Goal: Task Accomplishment & Management: Complete application form

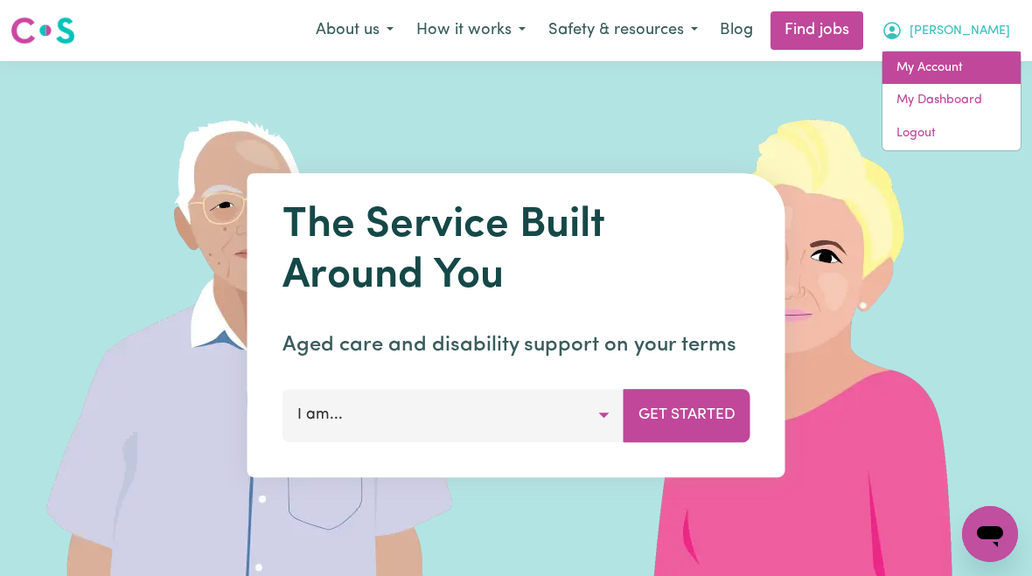
click at [944, 73] on link "My Account" at bounding box center [952, 68] width 138 height 33
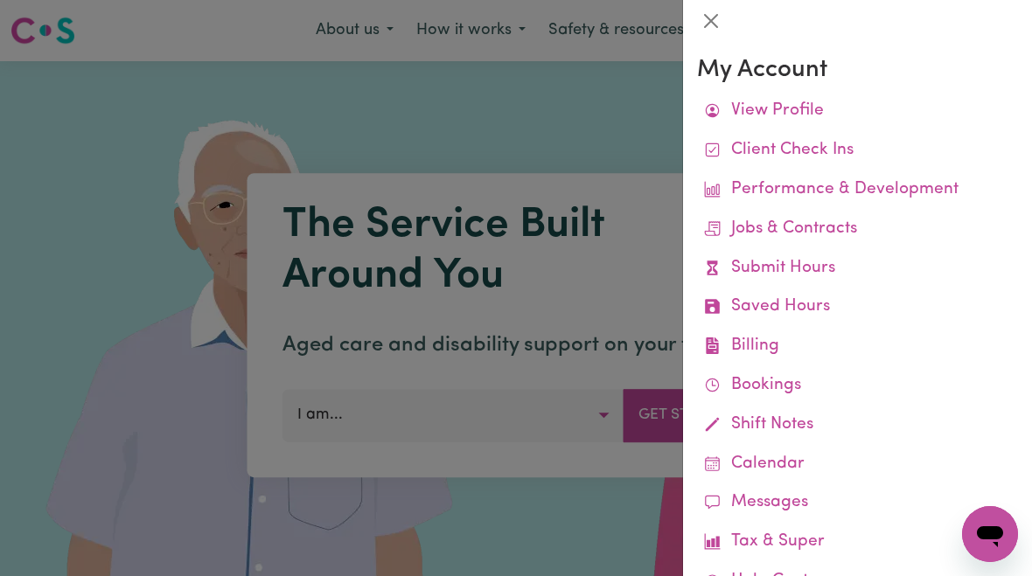
click at [801, 273] on link "Submit Hours" at bounding box center [857, 268] width 321 height 39
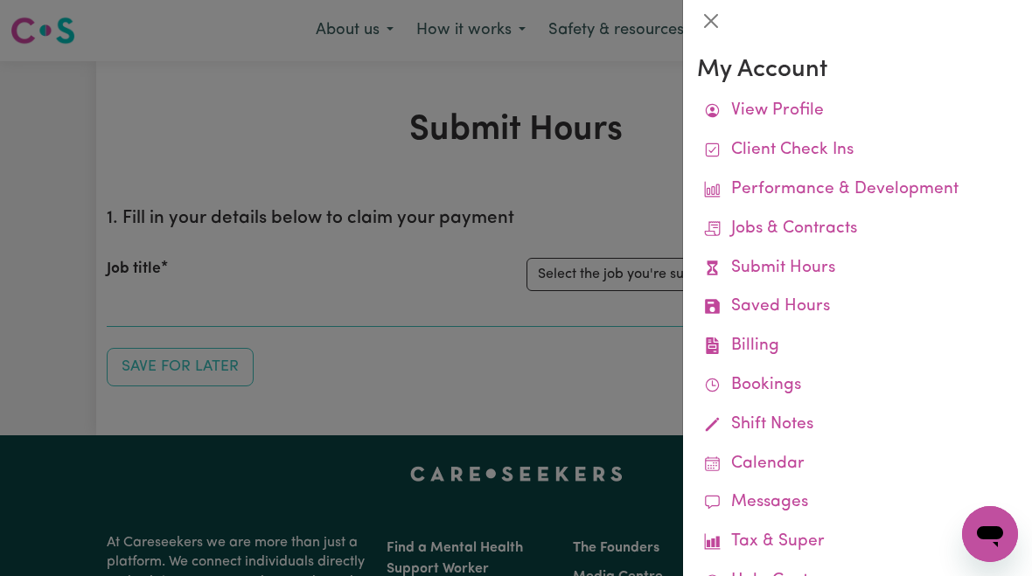
click at [808, 262] on link "Submit Hours" at bounding box center [857, 268] width 321 height 39
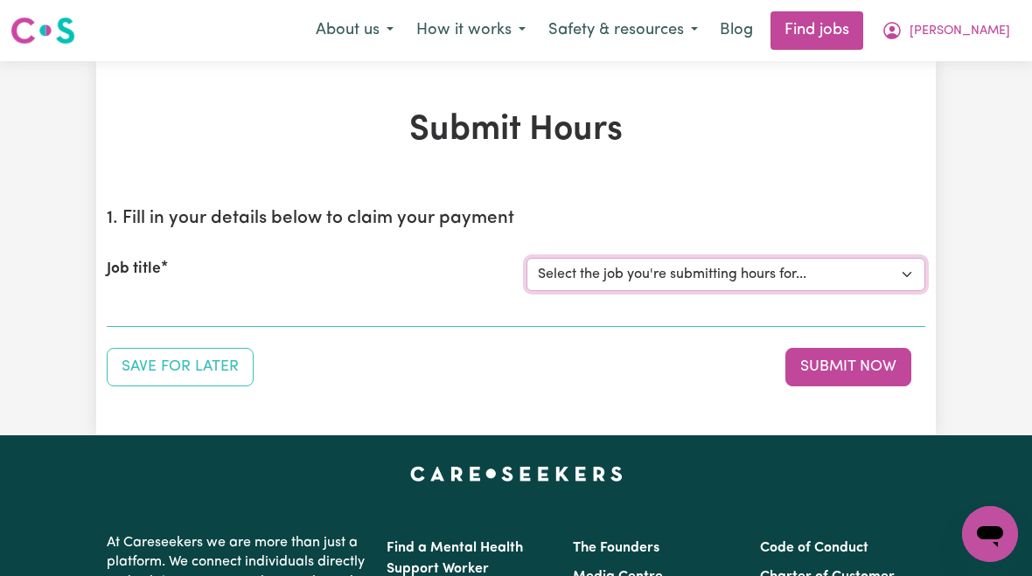
click at [736, 272] on select "Select the job you're submitting hours for... [[PERSON_NAME]] [DEMOGRAPHIC_DATA…" at bounding box center [726, 274] width 399 height 33
select select "10438"
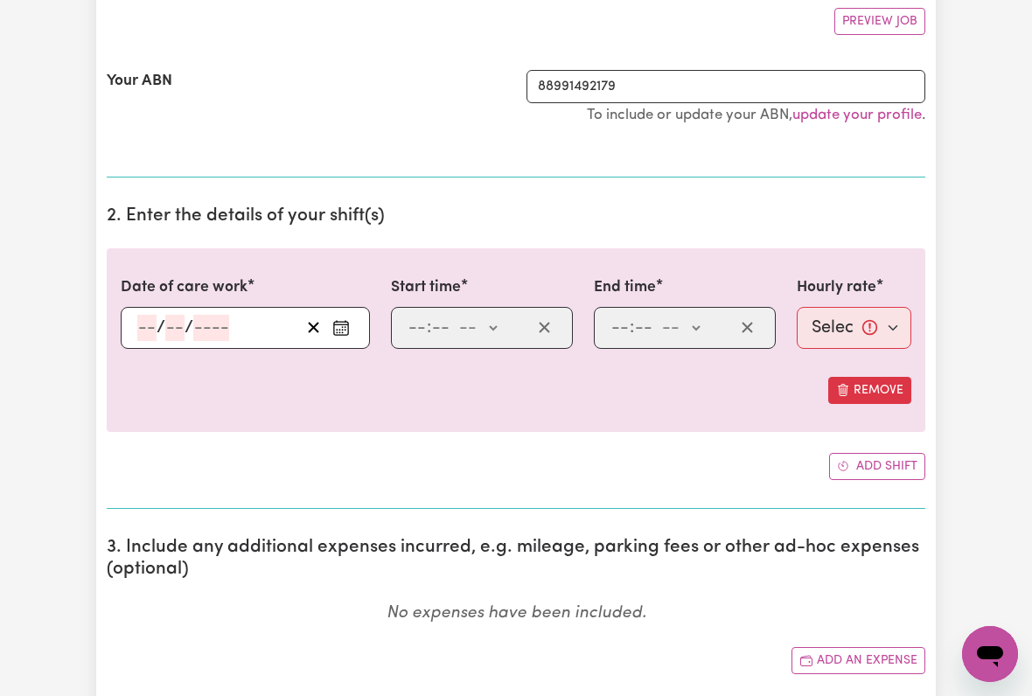
click at [146, 324] on input "number" at bounding box center [146, 328] width 19 height 26
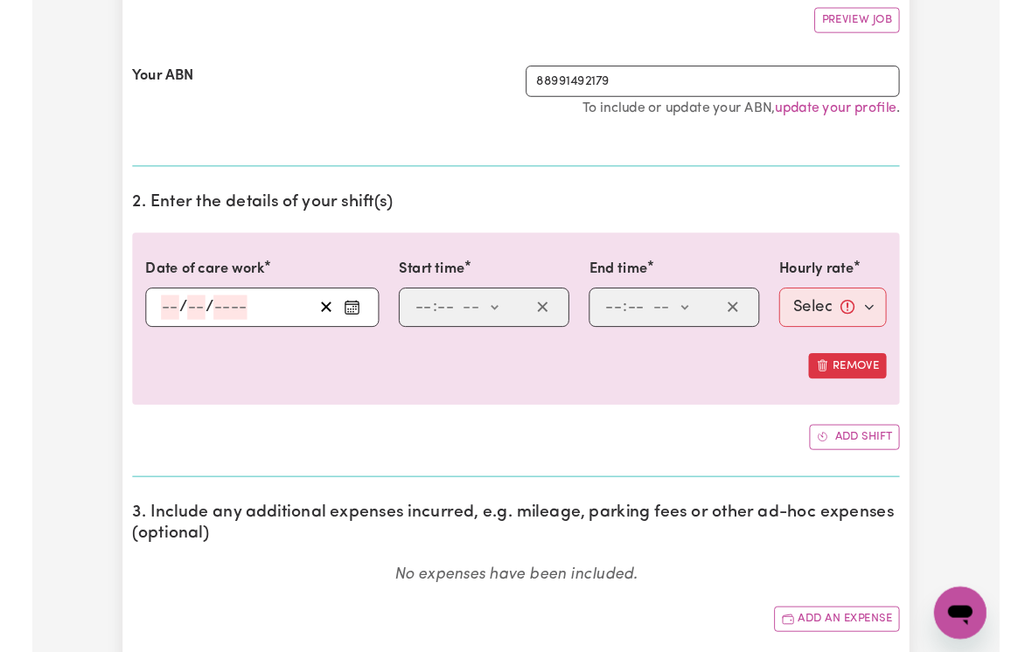
scroll to position [331, 0]
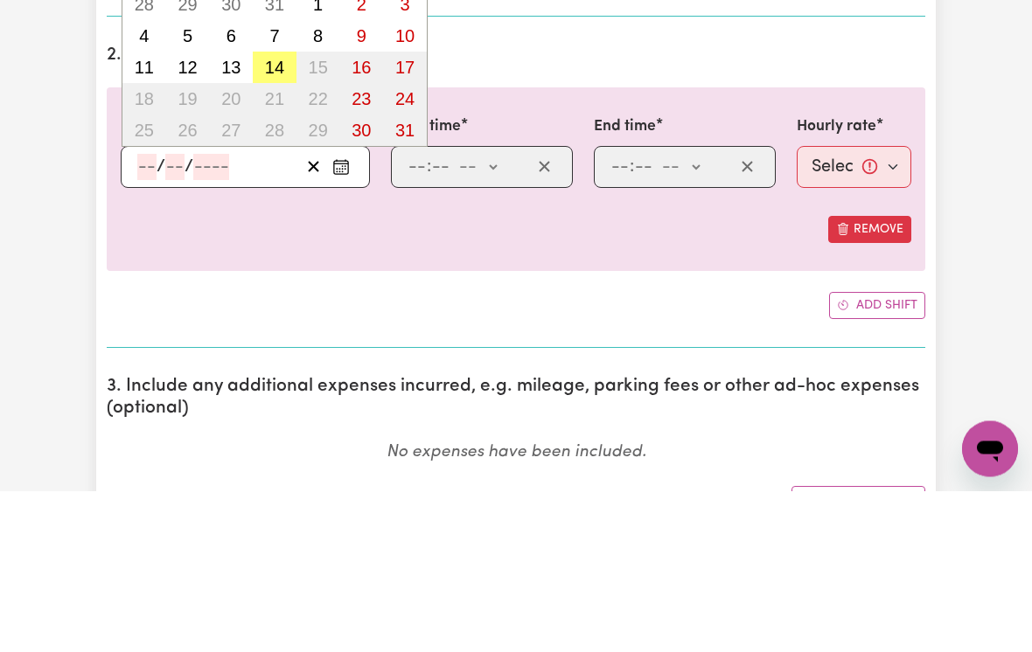
click at [279, 213] on button "14" at bounding box center [275, 228] width 44 height 31
type input "[DATE]"
type input "14"
type input "8"
type input "2025"
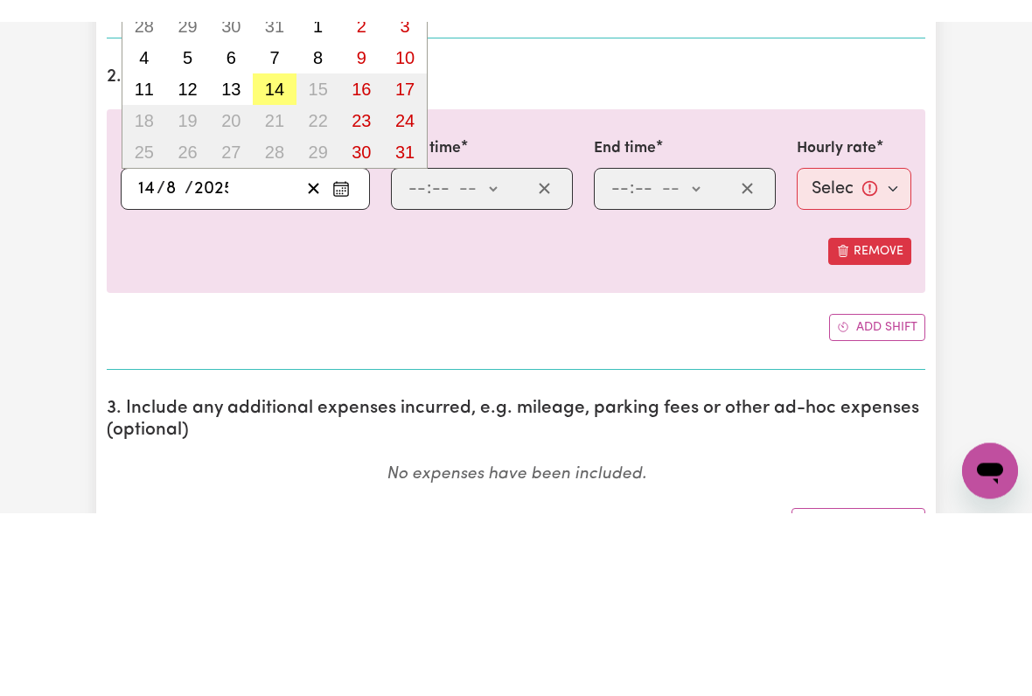
scroll to position [493, 0]
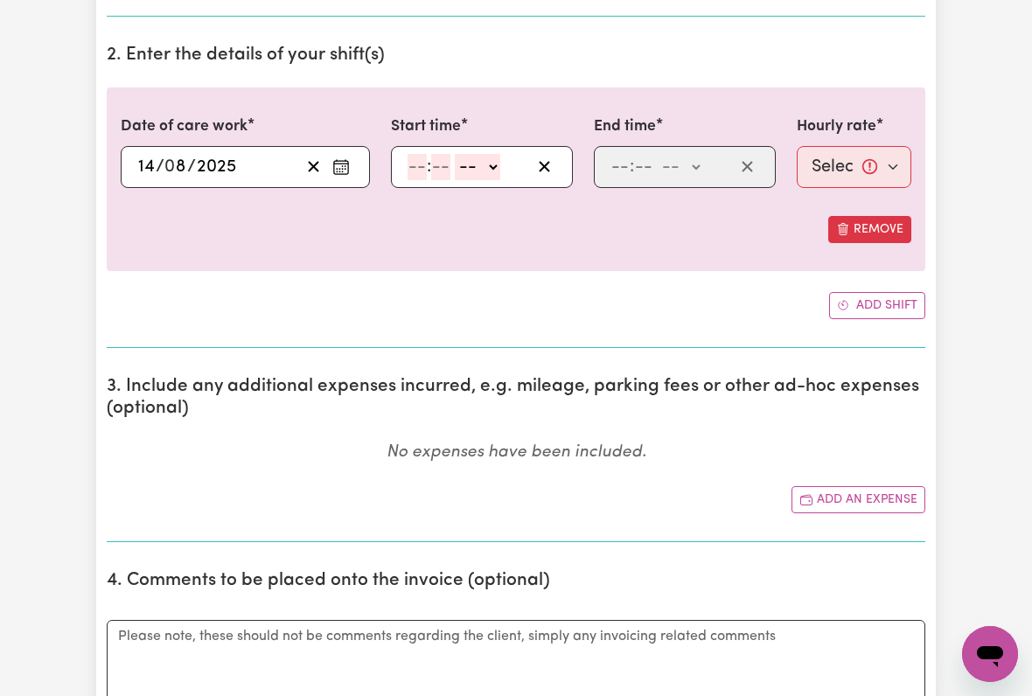
click at [418, 168] on input "number" at bounding box center [417, 167] width 19 height 26
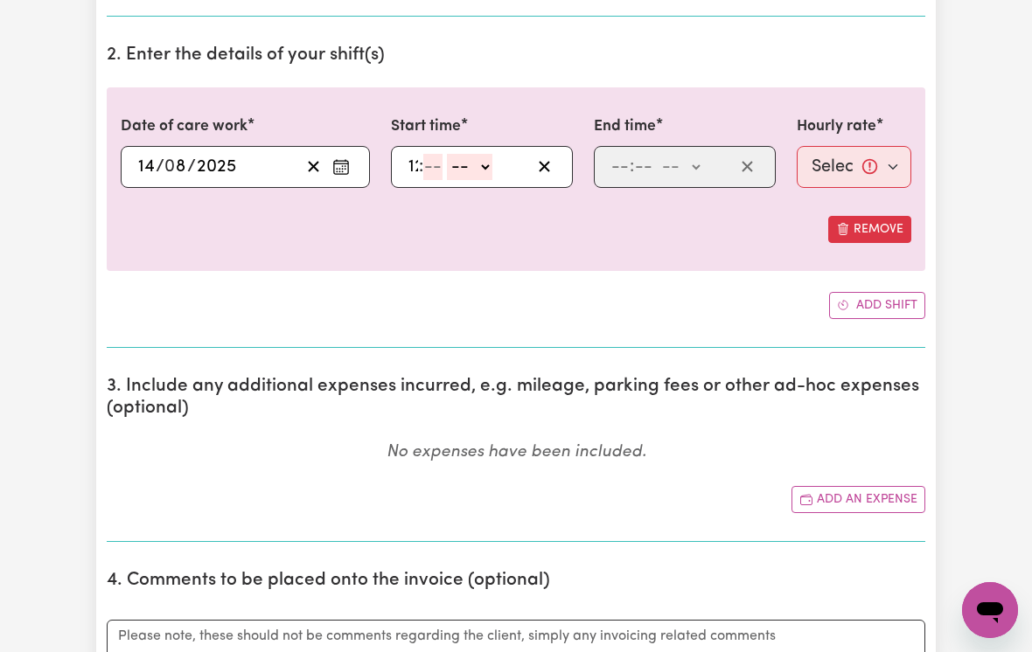
type input "12"
type input "00"
click at [502, 157] on select "-- am pm" at bounding box center [479, 167] width 45 height 26
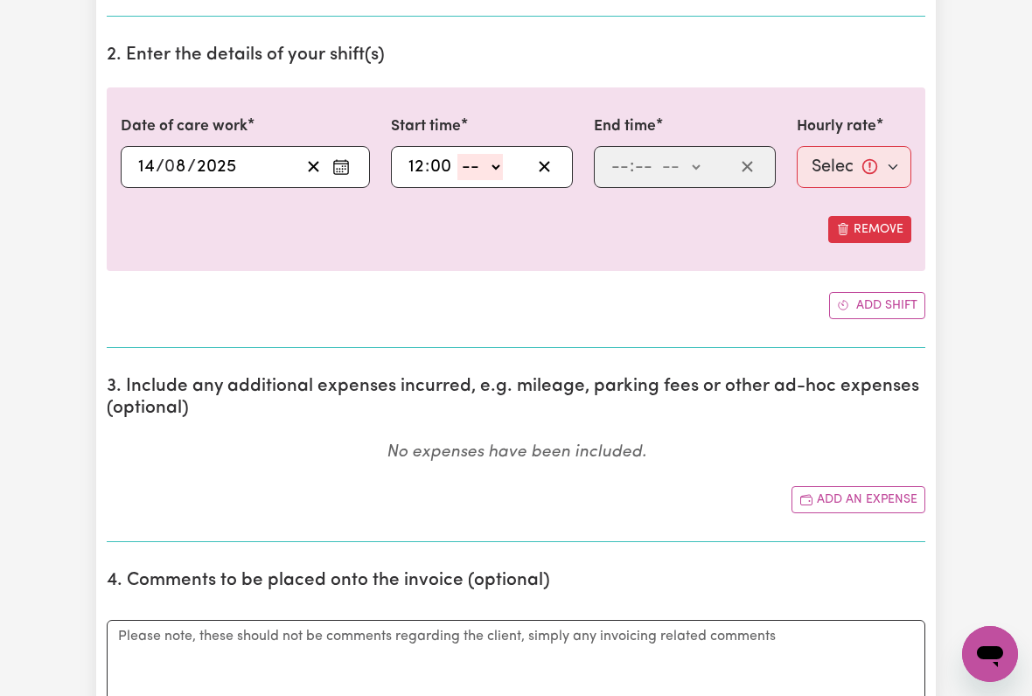
select select "pm"
type input "12:00"
type input "0"
click at [618, 174] on input "number" at bounding box center [620, 167] width 19 height 26
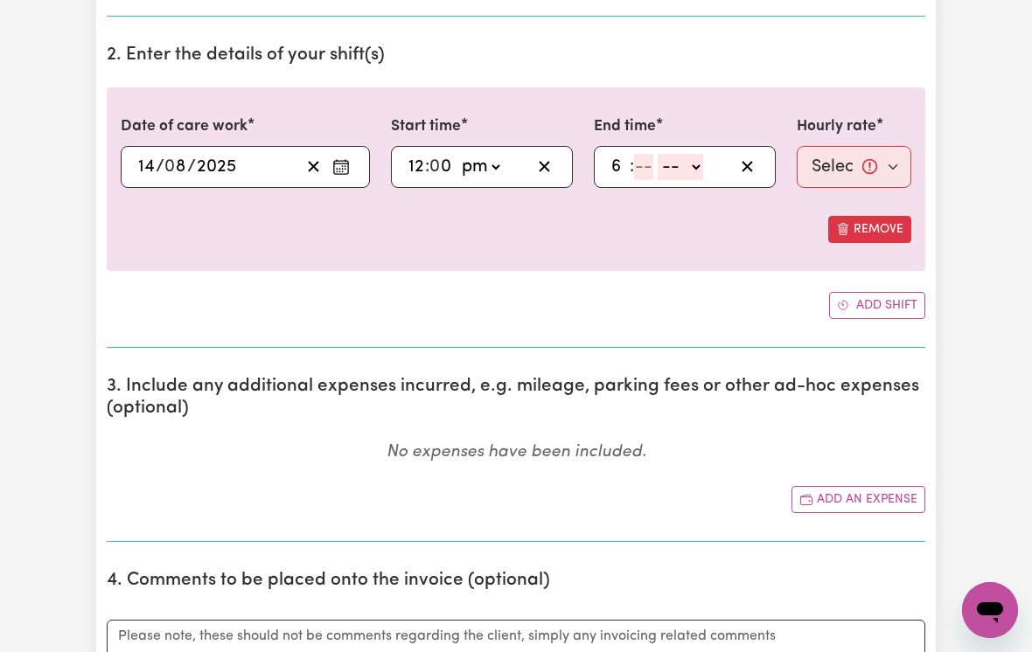
type input "6"
type input "00"
click at [698, 166] on select "-- am pm" at bounding box center [677, 167] width 45 height 26
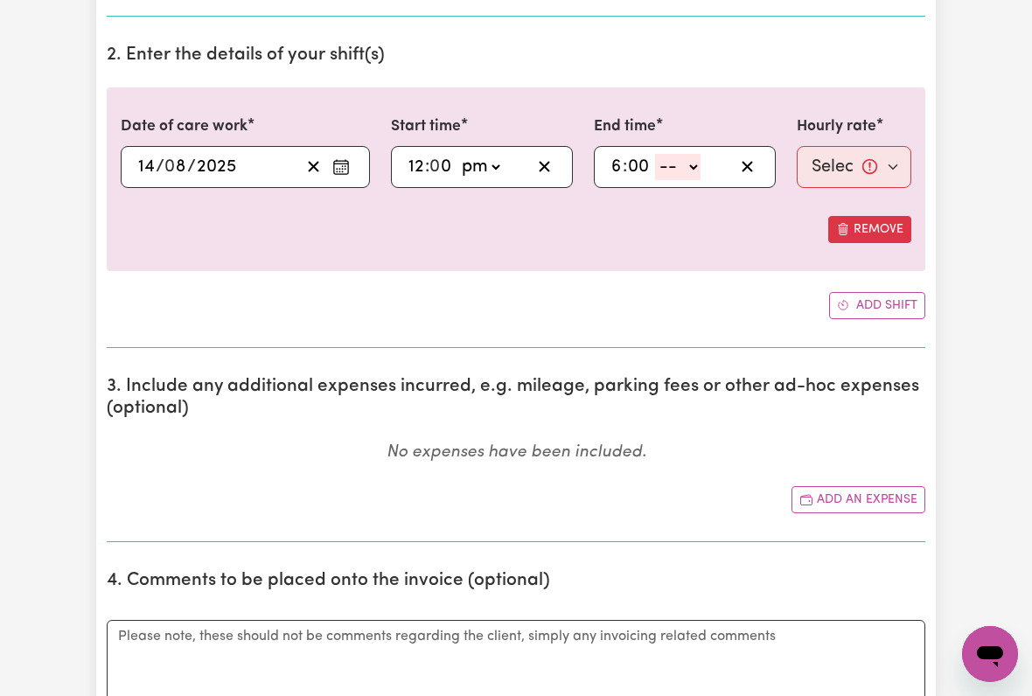
select select "pm"
type input "18:00"
type input "0"
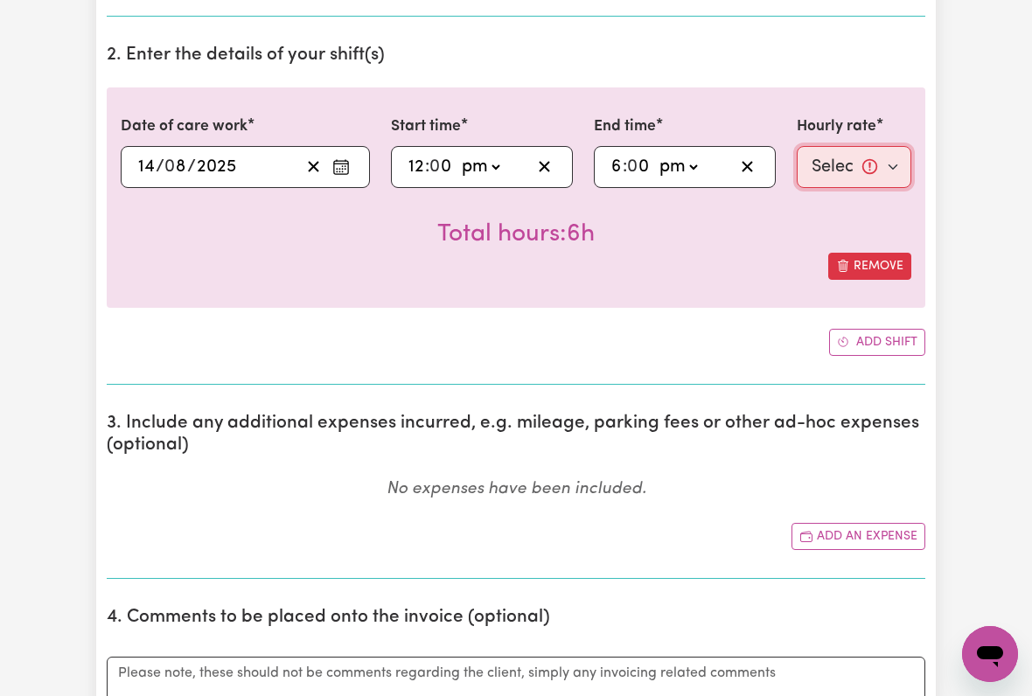
click at [843, 166] on select "Select rate... $54.48 (Weekday) $135.14 (Public Holiday) $64.81 (Evening Care)" at bounding box center [854, 167] width 115 height 42
select select "54.48-Weekday"
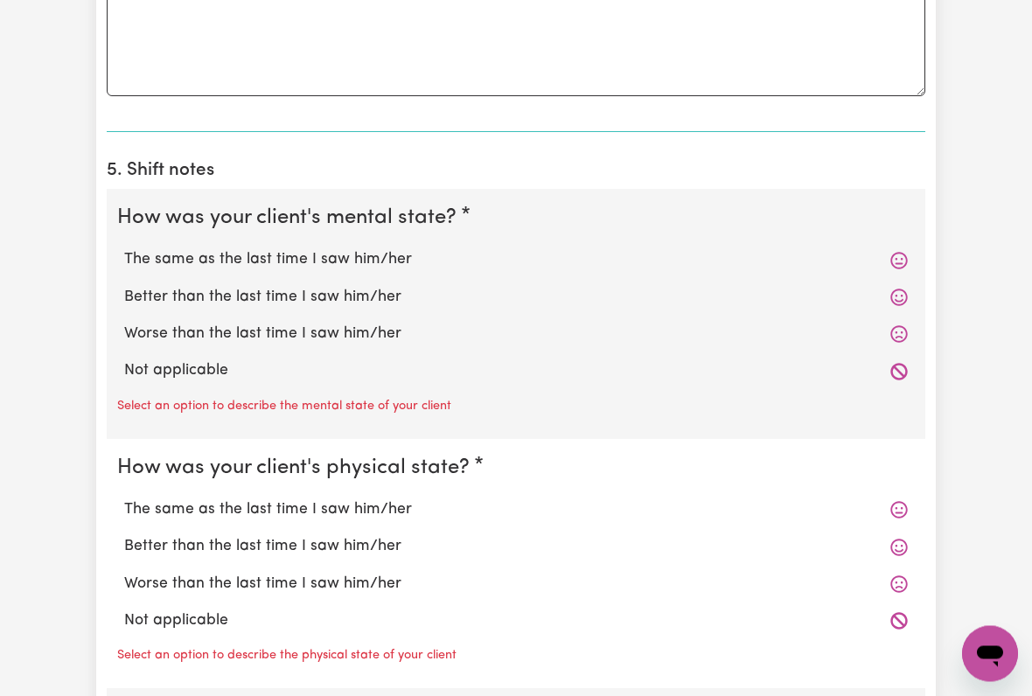
scroll to position [1185, 0]
click at [357, 248] on label "The same as the last time I saw him/her" at bounding box center [516, 259] width 784 height 23
click at [124, 248] on input "The same as the last time I saw him/her" at bounding box center [123, 248] width 1 height 1
radio input "true"
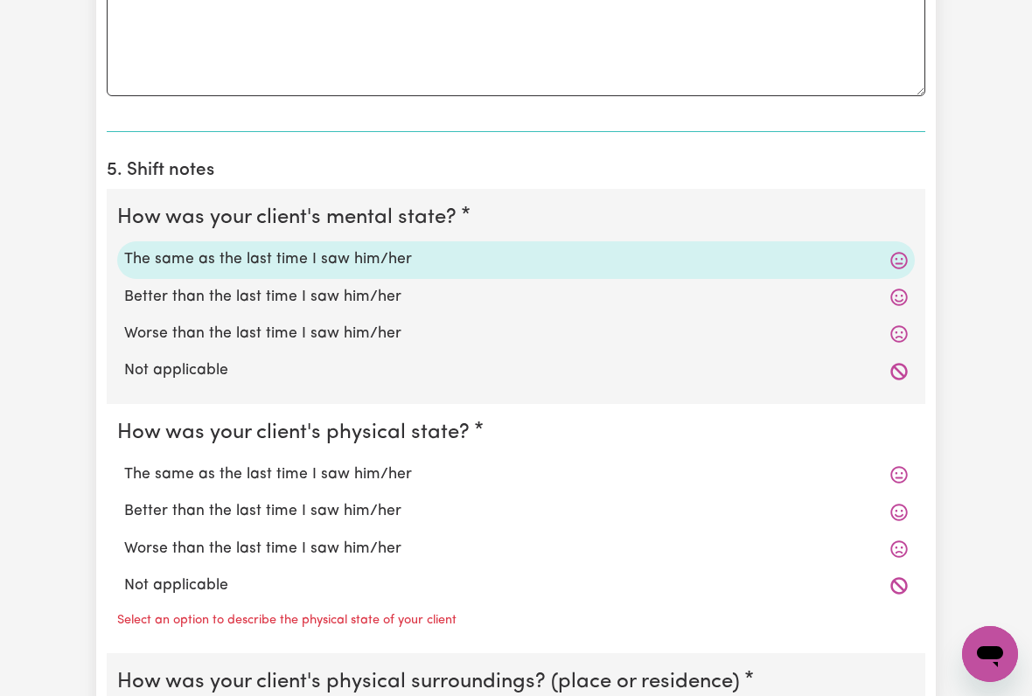
click at [347, 467] on label "The same as the last time I saw him/her" at bounding box center [516, 475] width 784 height 23
click at [124, 464] on input "The same as the last time I saw him/her" at bounding box center [123, 463] width 1 height 1
radio input "true"
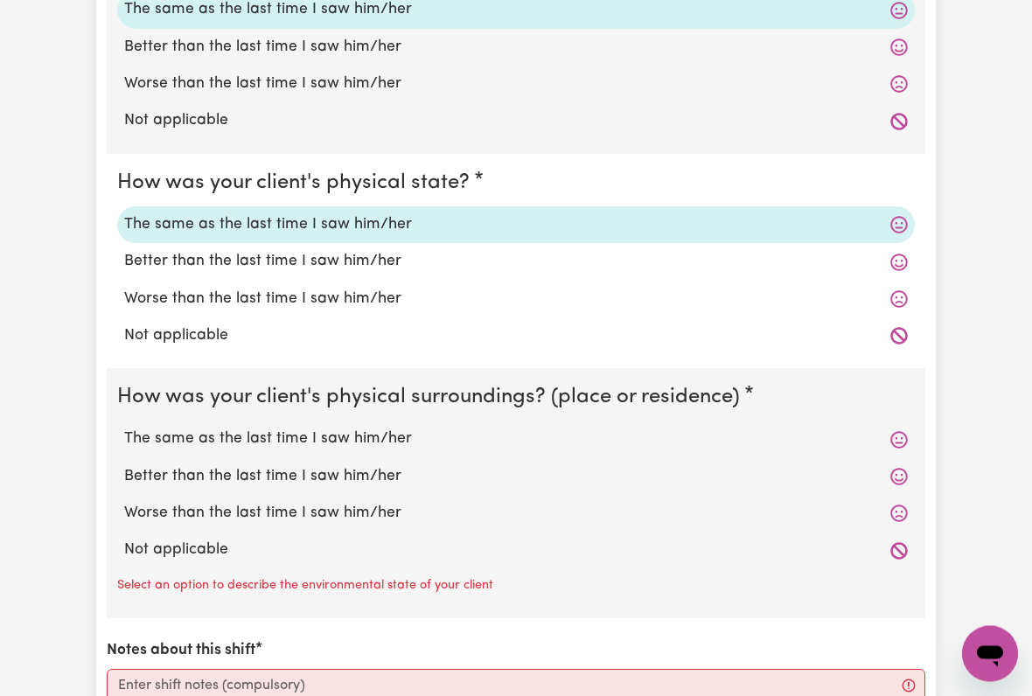
scroll to position [1435, 0]
click at [384, 431] on label "The same as the last time I saw him/her" at bounding box center [516, 439] width 784 height 23
click at [124, 428] on input "The same as the last time I saw him/her" at bounding box center [123, 427] width 1 height 1
radio input "true"
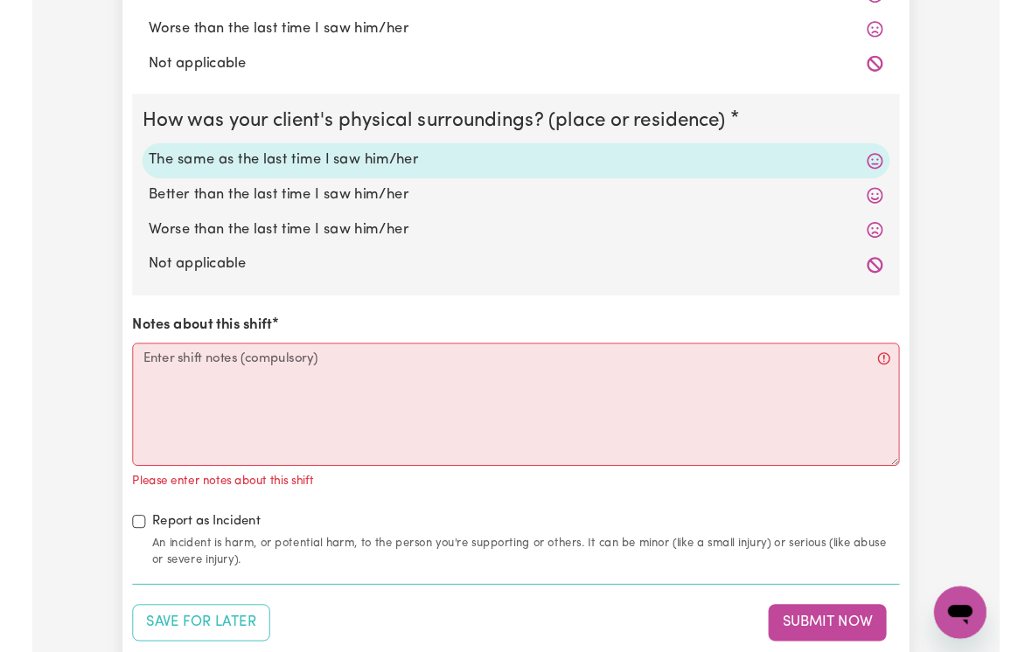
scroll to position [1702, 0]
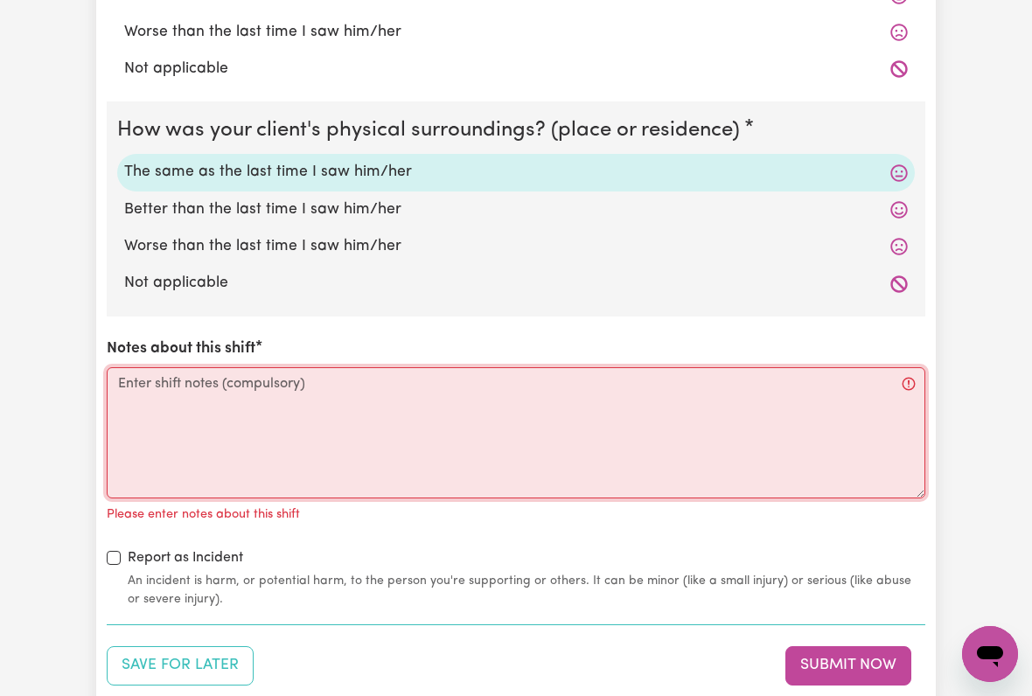
click at [151, 393] on textarea "Notes about this shift" at bounding box center [516, 432] width 819 height 131
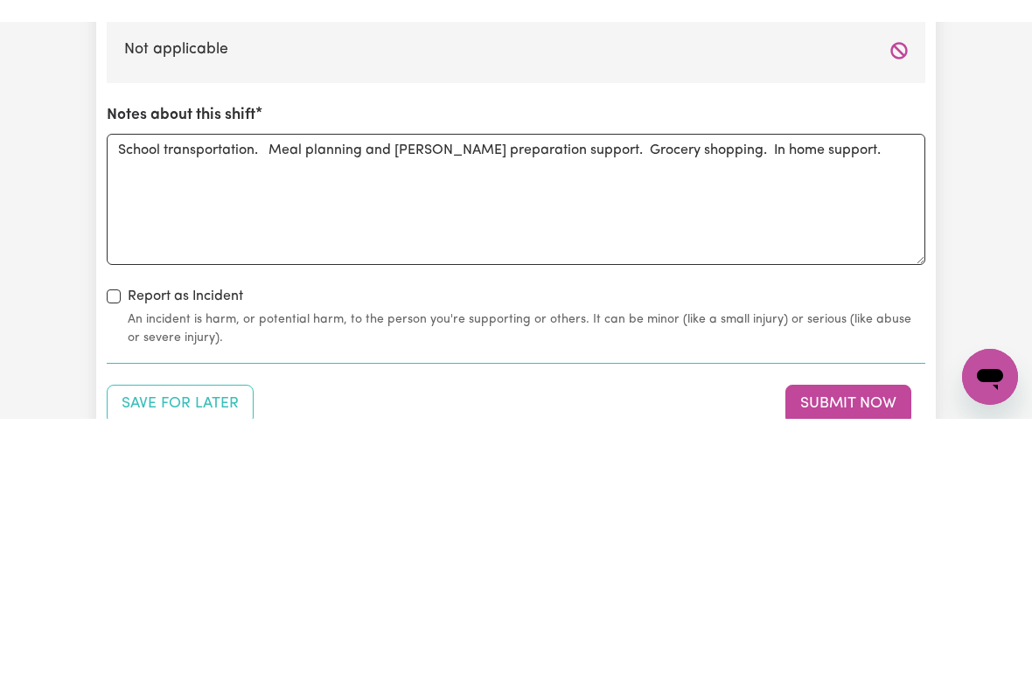
scroll to position [1957, 0]
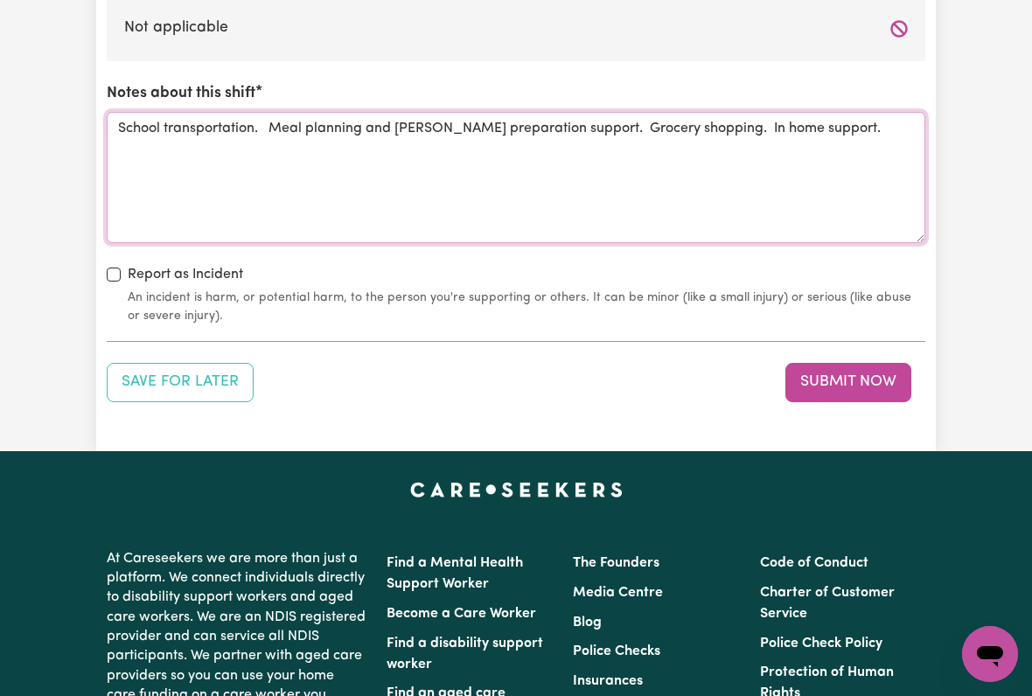
type textarea "School transportation. Meal planning and [PERSON_NAME] preparation support. Gro…"
click at [851, 372] on button "Submit Now" at bounding box center [848, 382] width 126 height 38
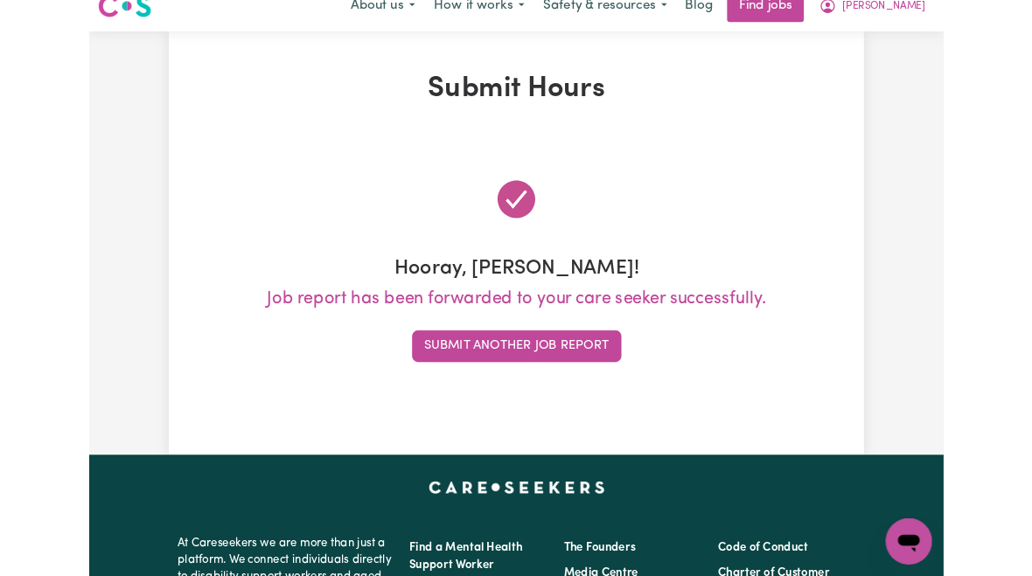
scroll to position [0, 0]
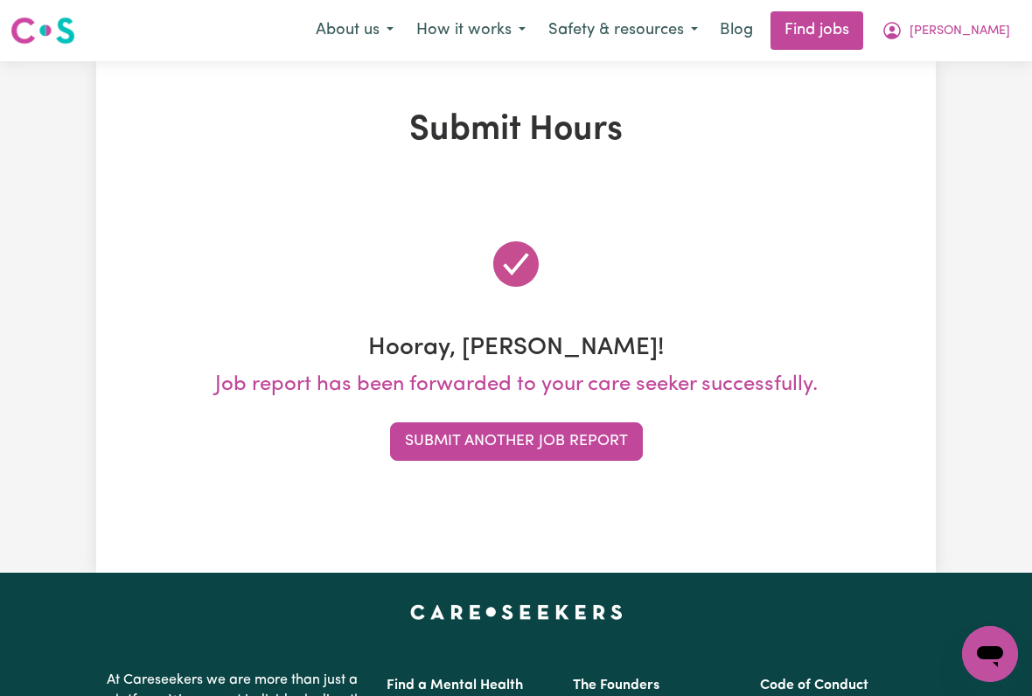
click at [975, 32] on span "[PERSON_NAME]" at bounding box center [960, 31] width 101 height 19
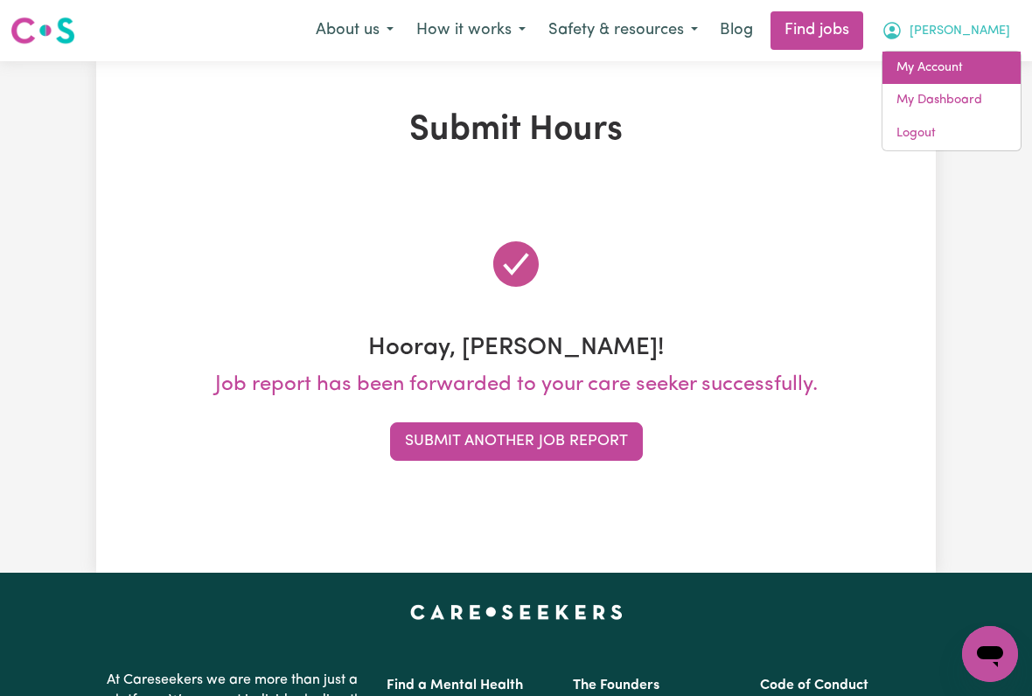
click at [934, 71] on link "My Account" at bounding box center [952, 68] width 138 height 33
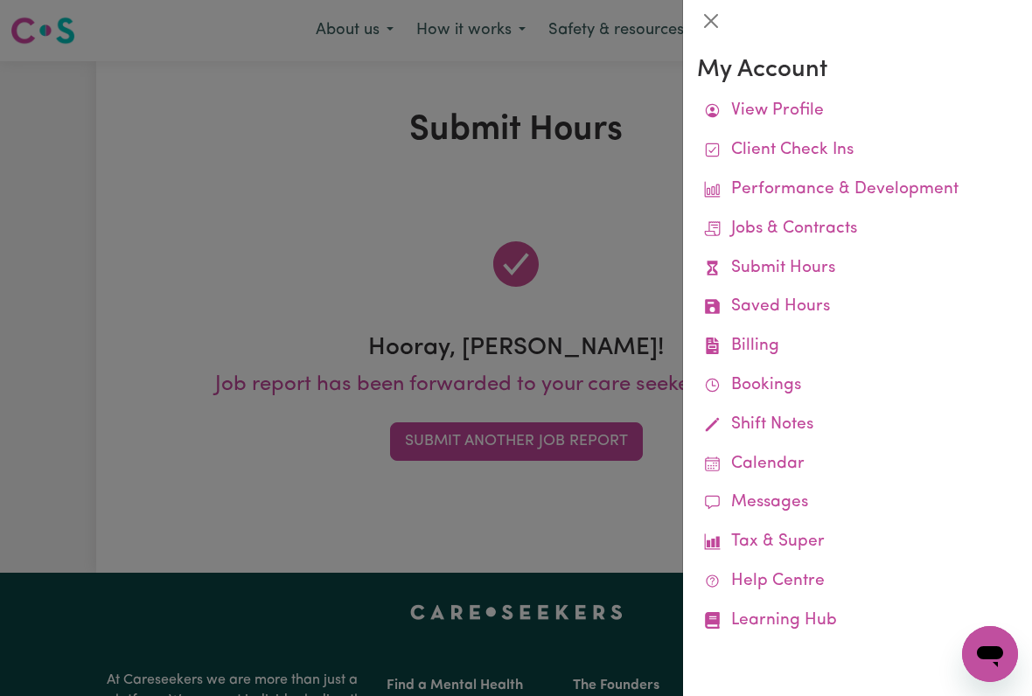
click at [0, 0] on link "Job Reports" at bounding box center [0, 0] width 0 height 0
